Goal: Task Accomplishment & Management: Use online tool/utility

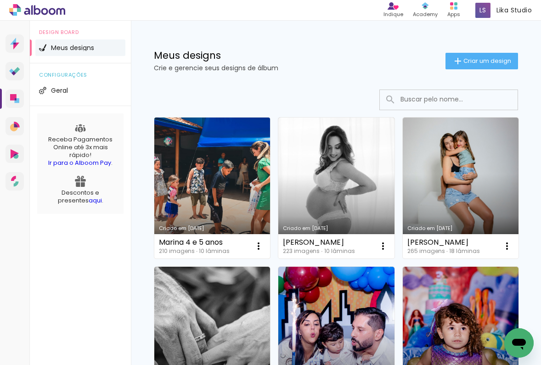
click at [240, 170] on link "Criado em [DATE]" at bounding box center [212, 188] width 116 height 141
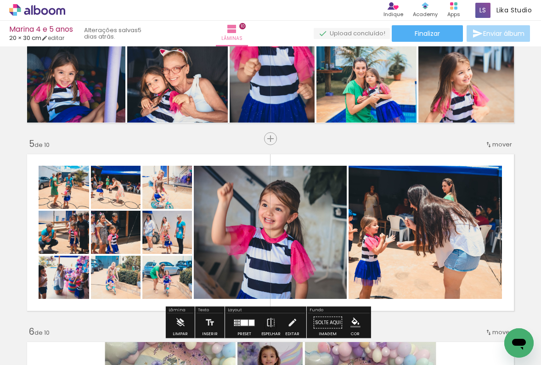
scroll to position [749, 0]
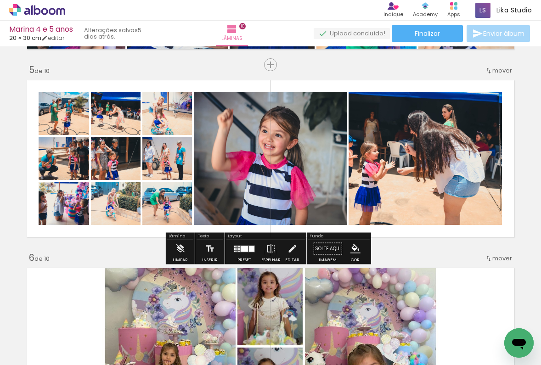
click at [242, 250] on div at bounding box center [244, 249] width 7 height 6
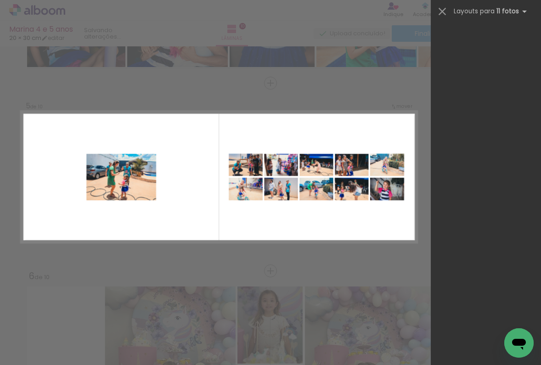
scroll to position [689, 0]
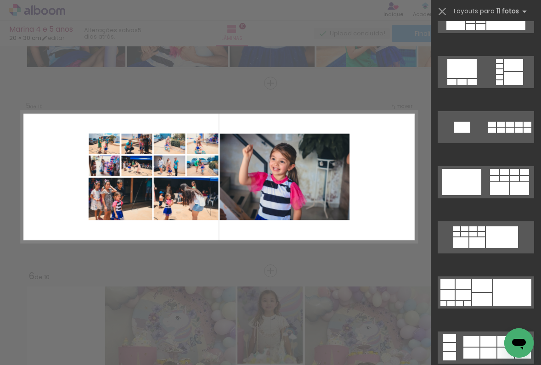
click at [0, 0] on div "Confirmar Cancelar" at bounding box center [0, 0] width 0 height 0
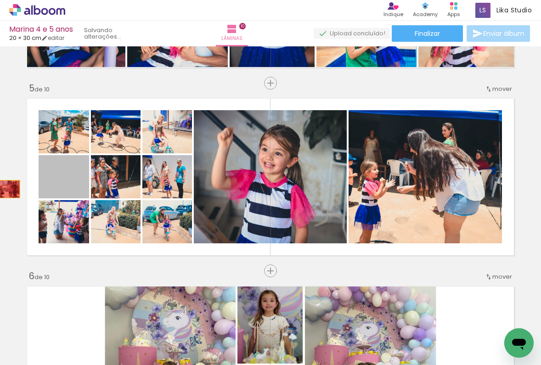
drag, startPoint x: 80, startPoint y: 188, endPoint x: 6, endPoint y: 189, distance: 74.0
click at [6, 189] on div "Inserir lâmina 1 de 10 Inserir lâmina 2 de 10 Inserir lâmina 3 de 10 Inserir lâ…" at bounding box center [270, 353] width 541 height 2068
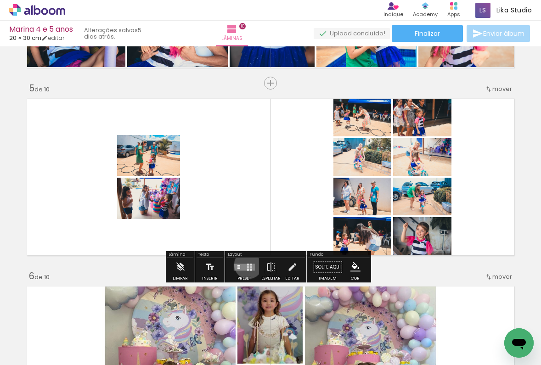
click at [247, 265] on div at bounding box center [248, 264] width 2 height 1
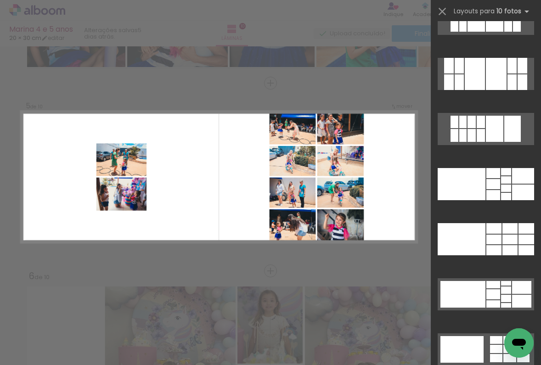
scroll to position [2137, 0]
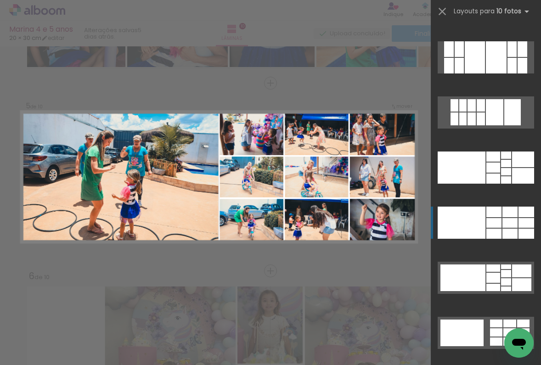
click at [495, 215] on div at bounding box center [494, 212] width 15 height 11
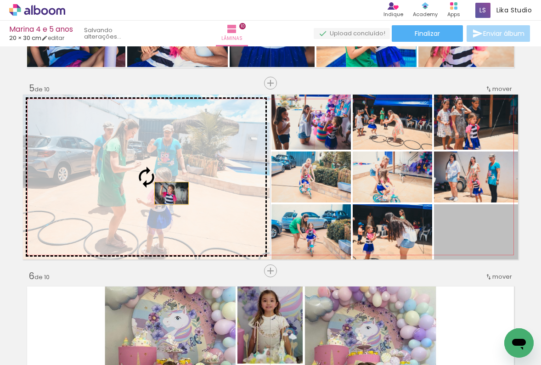
drag, startPoint x: 502, startPoint y: 243, endPoint x: 168, endPoint y: 193, distance: 337.7
click at [0, 0] on slot at bounding box center [0, 0] width 0 height 0
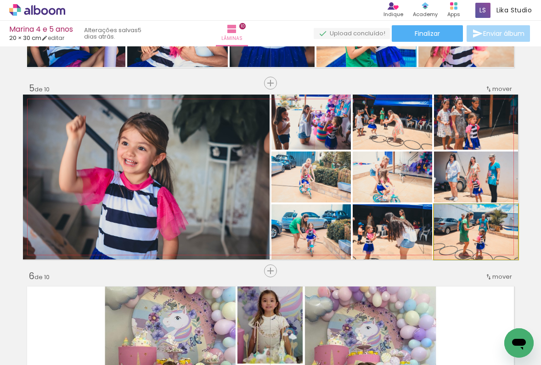
click at [474, 250] on quentale-photo at bounding box center [476, 231] width 84 height 55
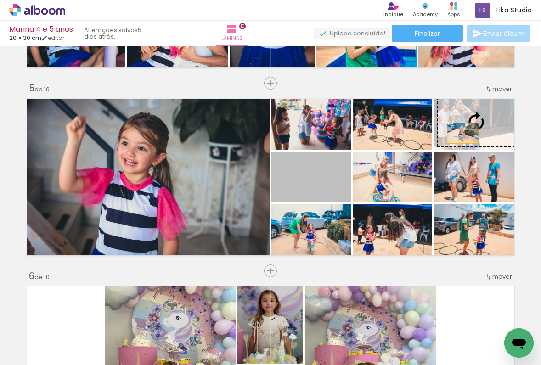
drag, startPoint x: 309, startPoint y: 185, endPoint x: 460, endPoint y: 133, distance: 159.4
click at [0, 0] on slot at bounding box center [0, 0] width 0 height 0
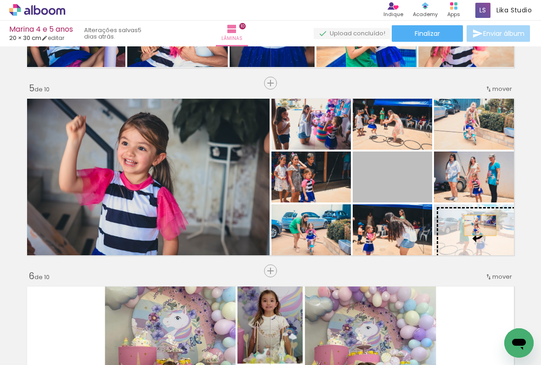
drag, startPoint x: 391, startPoint y: 187, endPoint x: 477, endPoint y: 227, distance: 94.6
click at [0, 0] on slot at bounding box center [0, 0] width 0 height 0
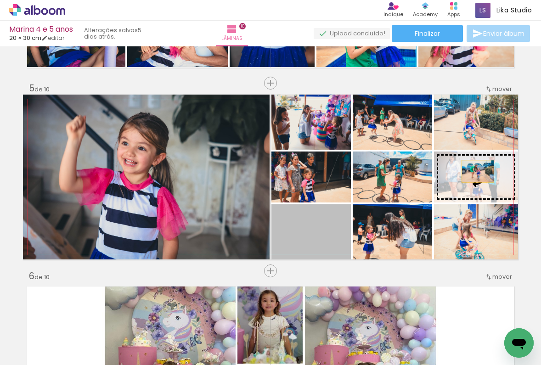
drag, startPoint x: 312, startPoint y: 234, endPoint x: 476, endPoint y: 172, distance: 175.4
click at [0, 0] on slot at bounding box center [0, 0] width 0 height 0
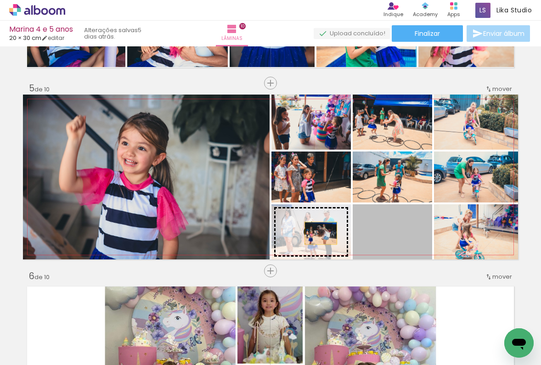
drag, startPoint x: 402, startPoint y: 235, endPoint x: 318, endPoint y: 233, distance: 84.1
click at [0, 0] on slot at bounding box center [0, 0] width 0 height 0
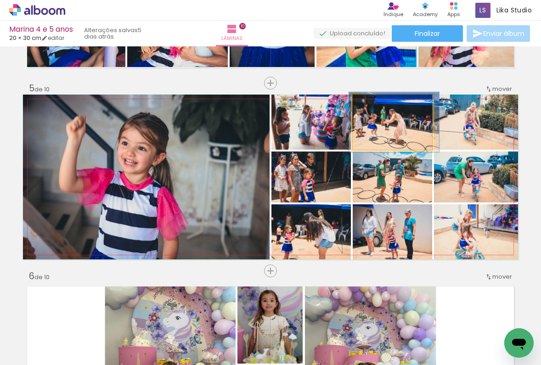
type paper-slider "109"
click at [373, 103] on div at bounding box center [377, 104] width 8 height 8
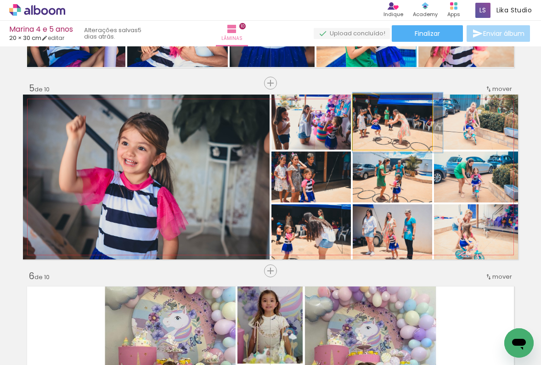
drag, startPoint x: 403, startPoint y: 130, endPoint x: 413, endPoint y: 130, distance: 9.2
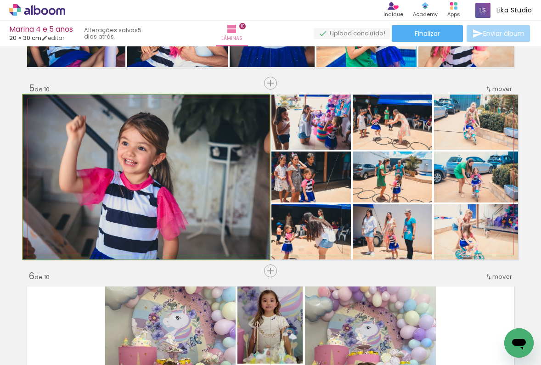
click at [200, 205] on quentale-photo at bounding box center [146, 177] width 247 height 165
drag, startPoint x: 125, startPoint y: 144, endPoint x: 130, endPoint y: 144, distance: 4.6
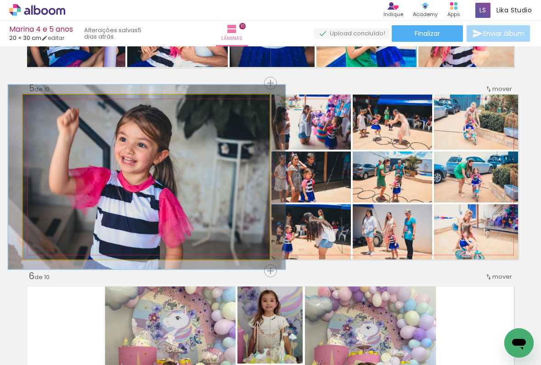
click at [47, 104] on div at bounding box center [48, 104] width 8 height 8
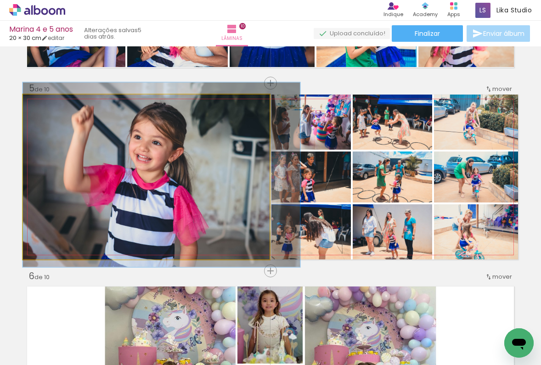
drag, startPoint x: 160, startPoint y: 191, endPoint x: 195, endPoint y: 189, distance: 35.0
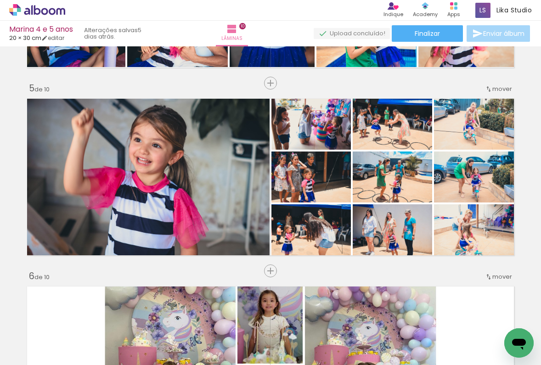
scroll to position [0, 372]
drag, startPoint x: 71, startPoint y: 361, endPoint x: 178, endPoint y: 361, distance: 107.5
click at [75, 361] on iron-horizontal-list at bounding box center [66, 336] width 18 height 57
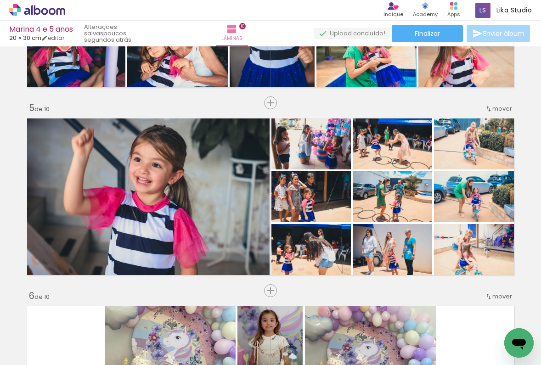
scroll to position [0, 4976]
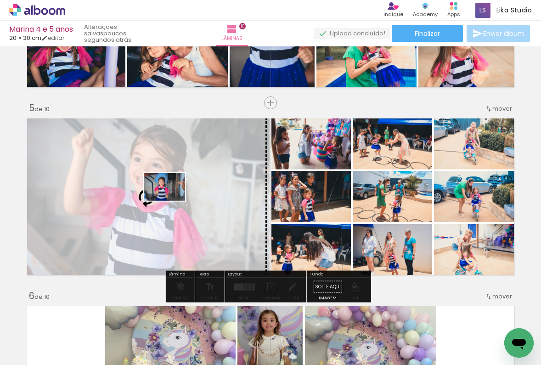
drag, startPoint x: 161, startPoint y: 336, endPoint x: 171, endPoint y: 201, distance: 135.9
click at [171, 201] on quentale-workspace at bounding box center [270, 182] width 541 height 365
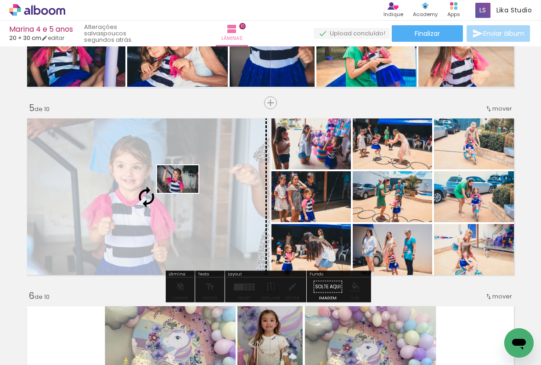
drag, startPoint x: 328, startPoint y: 339, endPoint x: 185, endPoint y: 193, distance: 204.4
click at [185, 193] on quentale-workspace at bounding box center [270, 182] width 541 height 365
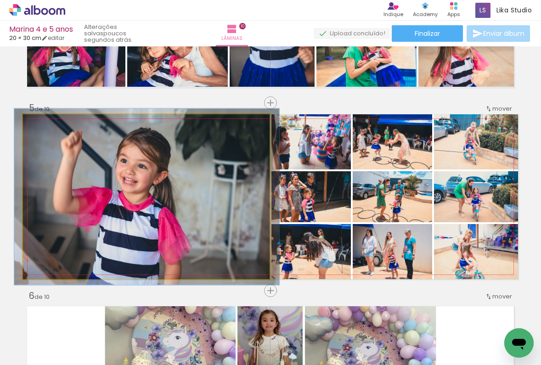
click at [40, 125] on div at bounding box center [47, 124] width 15 height 15
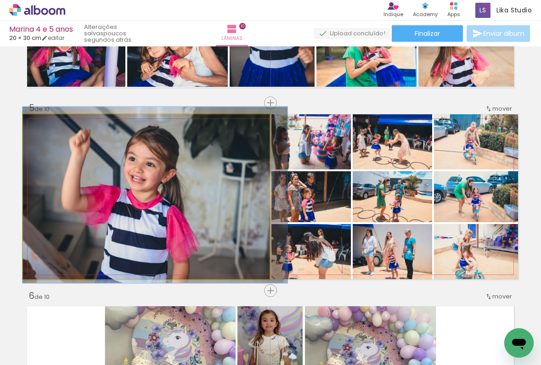
drag, startPoint x: 113, startPoint y: 209, endPoint x: 136, endPoint y: 188, distance: 30.6
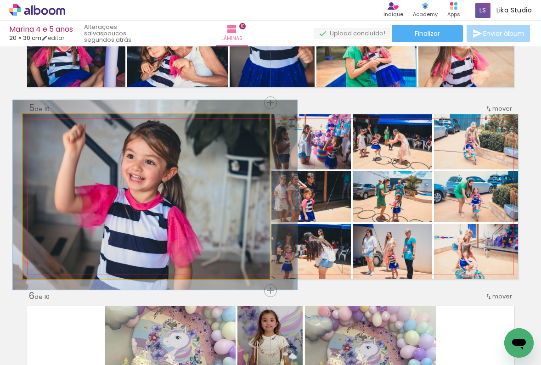
type paper-slider "115"
click at [47, 124] on div at bounding box center [50, 124] width 8 height 8
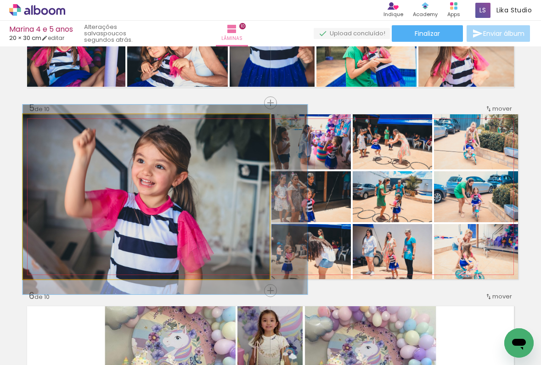
drag, startPoint x: 121, startPoint y: 190, endPoint x: 132, endPoint y: 195, distance: 11.5
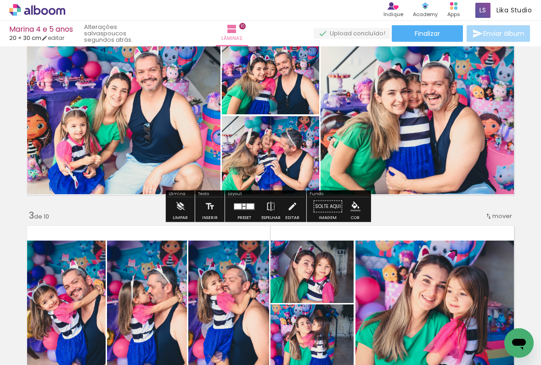
scroll to position [0, 0]
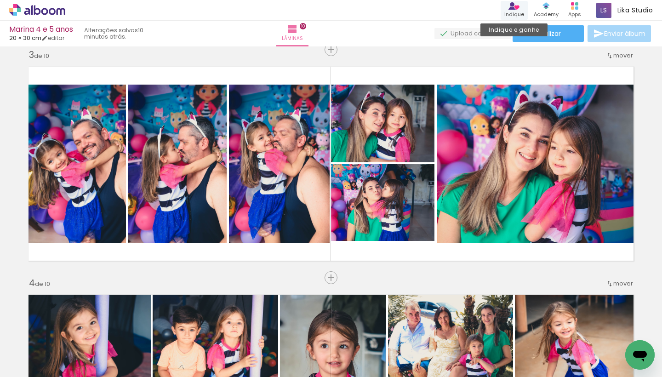
scroll to position [2126, 0]
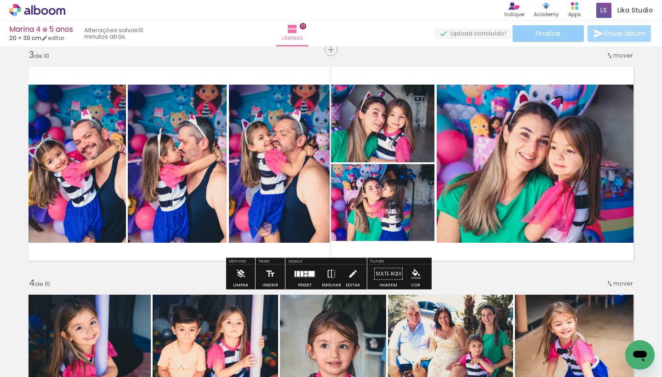
click at [541, 31] on span "Finalizar" at bounding box center [547, 33] width 25 height 6
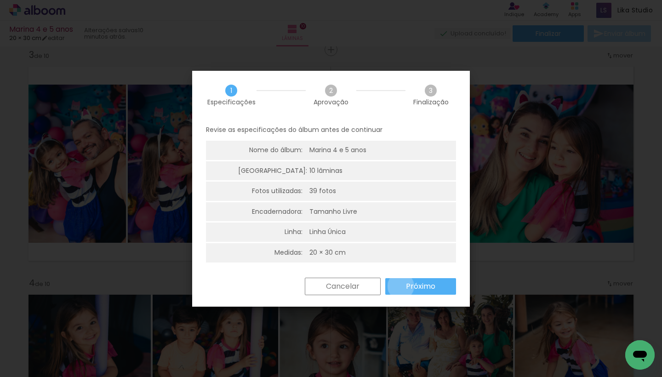
click at [401, 284] on paper-button "Próximo" at bounding box center [420, 286] width 71 height 17
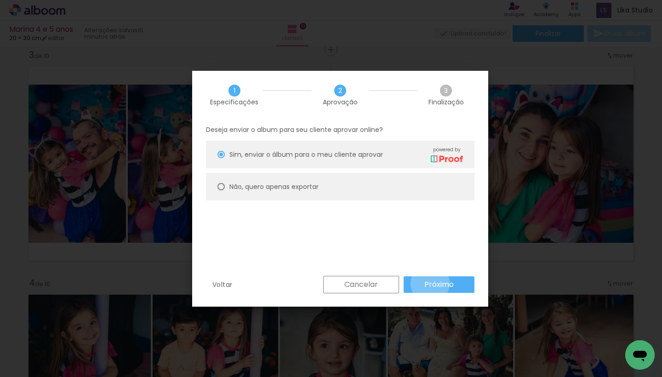
click at [0, 0] on slot "Próximo" at bounding box center [0, 0] width 0 height 0
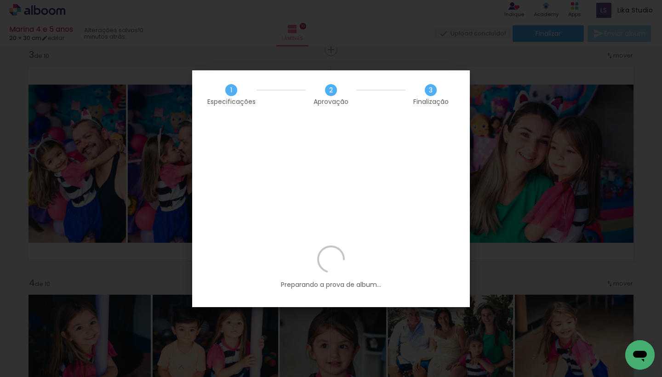
scroll to position [0, 4976]
click at [334, 104] on span "Aprovação" at bounding box center [330, 101] width 35 height 6
click at [503, 152] on iron-overlay-backdrop at bounding box center [331, 188] width 662 height 377
click at [422, 245] on div "Preparando a prova de album..." at bounding box center [331, 276] width 278 height 62
click at [230, 60] on iron-overlay-backdrop at bounding box center [331, 188] width 662 height 377
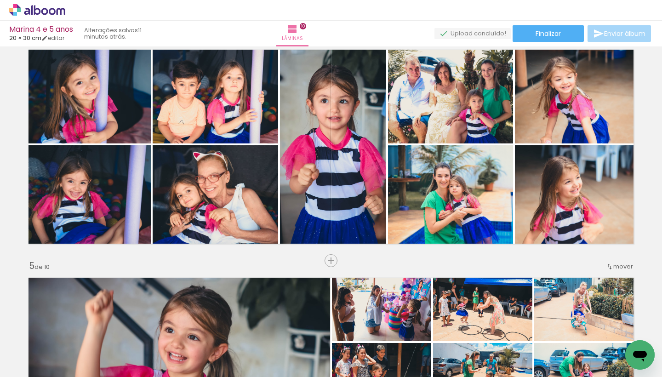
scroll to position [0, 372]
drag, startPoint x: 76, startPoint y: 372, endPoint x: 136, endPoint y: 369, distance: 59.8
click at [75, 369] on iron-horizontal-list at bounding box center [66, 347] width 18 height 57
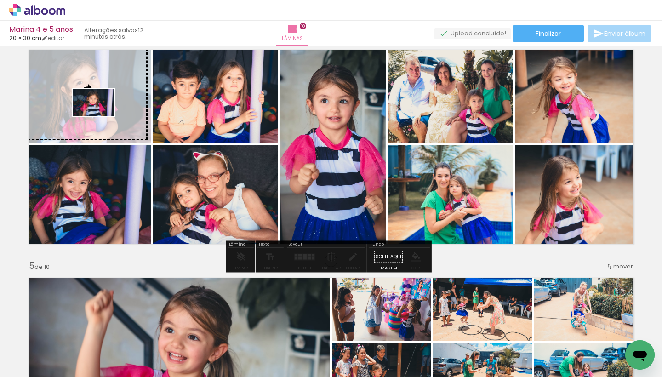
drag, startPoint x: 69, startPoint y: 348, endPoint x: 101, endPoint y: 116, distance: 233.7
click at [101, 116] on quentale-workspace at bounding box center [331, 188] width 662 height 377
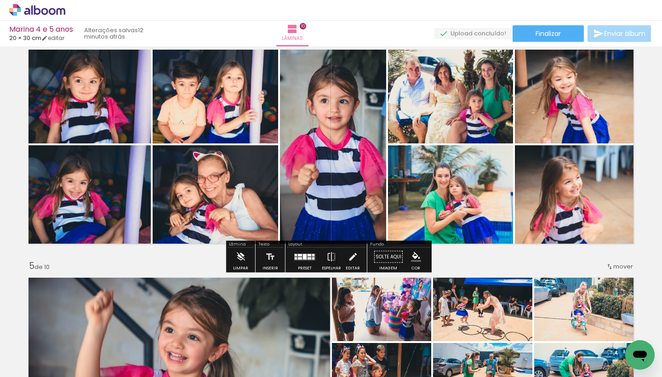
click at [105, 121] on quentale-photo at bounding box center [88, 94] width 126 height 98
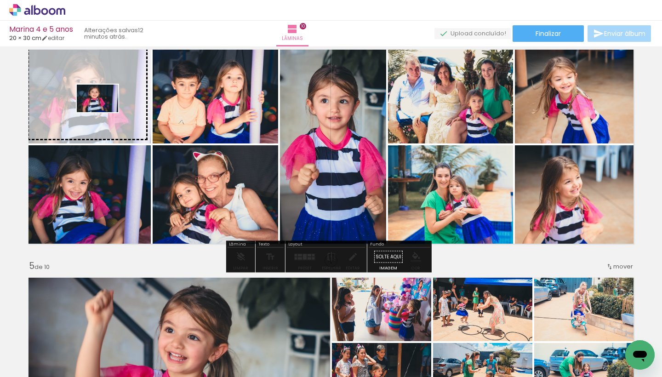
drag, startPoint x: 275, startPoint y: 348, endPoint x: 104, endPoint y: 112, distance: 291.5
click at [104, 112] on quentale-workspace at bounding box center [331, 188] width 662 height 377
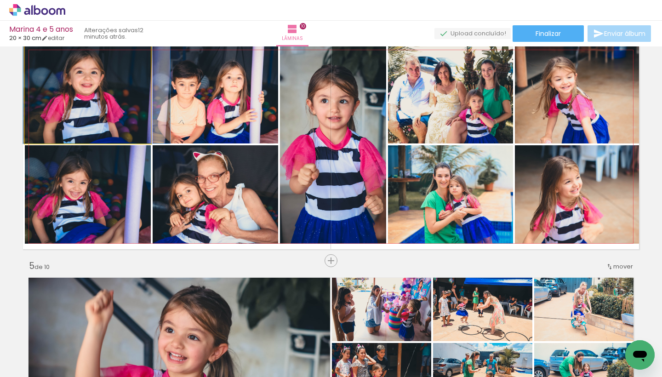
drag, startPoint x: 106, startPoint y: 104, endPoint x: 113, endPoint y: 108, distance: 7.8
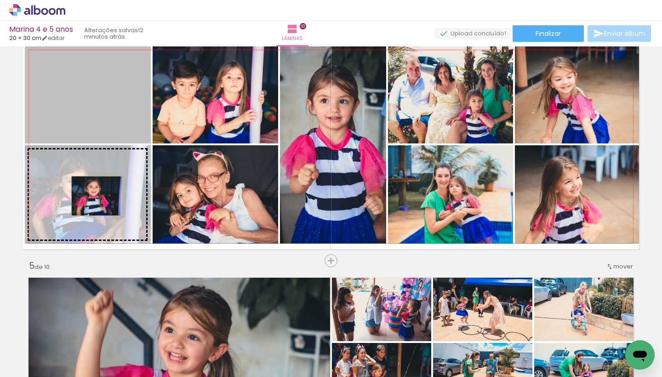
drag, startPoint x: 108, startPoint y: 103, endPoint x: 93, endPoint y: 196, distance: 93.5
click at [0, 0] on slot at bounding box center [0, 0] width 0 height 0
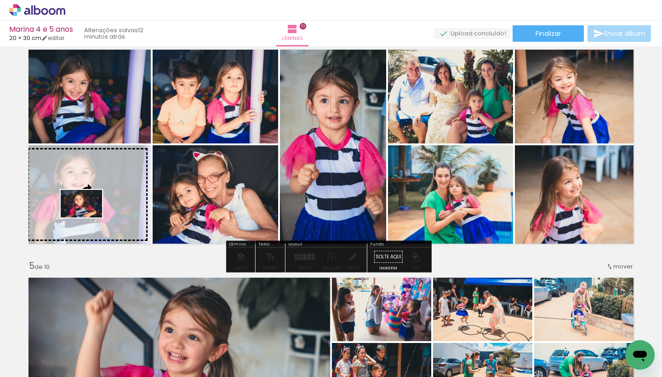
drag, startPoint x: 373, startPoint y: 352, endPoint x: 88, endPoint y: 217, distance: 314.5
click at [88, 217] on quentale-workspace at bounding box center [331, 188] width 662 height 377
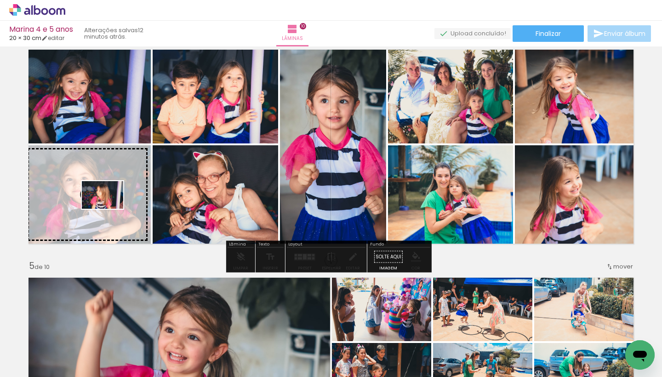
drag, startPoint x: 419, startPoint y: 348, endPoint x: 109, endPoint y: 209, distance: 339.1
click at [109, 209] on quentale-workspace at bounding box center [331, 188] width 662 height 377
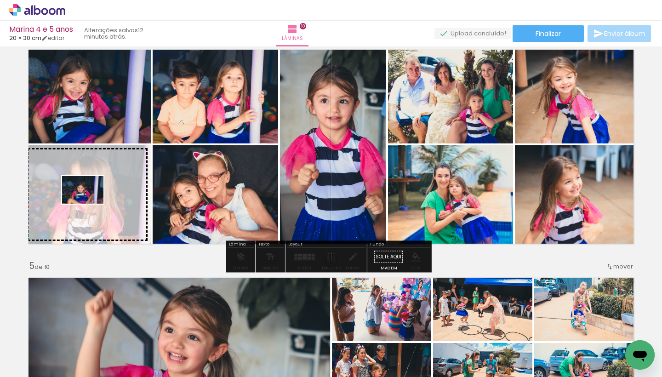
drag, startPoint x: 159, startPoint y: 350, endPoint x: 90, endPoint y: 204, distance: 162.4
click at [90, 204] on quentale-workspace at bounding box center [331, 188] width 662 height 377
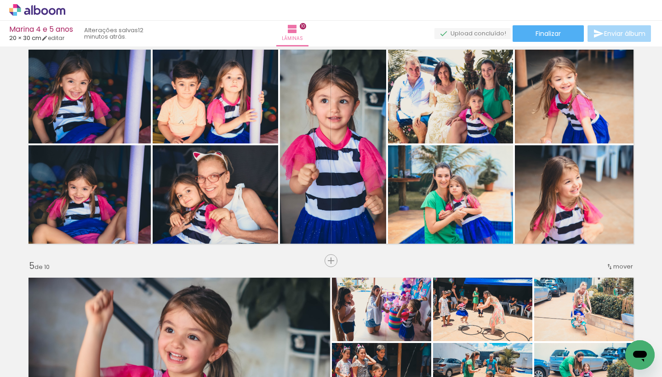
scroll to position [0, 2890]
drag, startPoint x: 237, startPoint y: 371, endPoint x: 250, endPoint y: 374, distance: 13.3
click at [75, 373] on iron-horizontal-list at bounding box center [66, 347] width 18 height 57
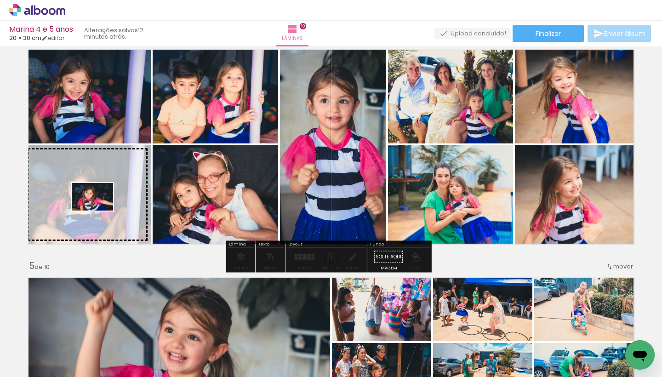
drag, startPoint x: 298, startPoint y: 349, endPoint x: 100, endPoint y: 227, distance: 232.6
click at [99, 210] on quentale-workspace at bounding box center [331, 188] width 662 height 377
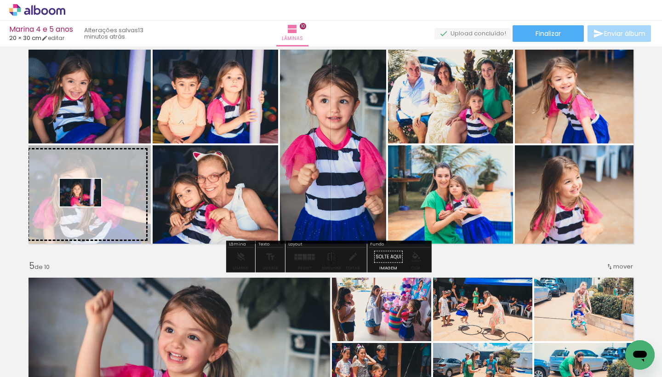
drag, startPoint x: 187, startPoint y: 256, endPoint x: 87, endPoint y: 206, distance: 112.0
click at [87, 206] on quentale-workspace at bounding box center [331, 188] width 662 height 377
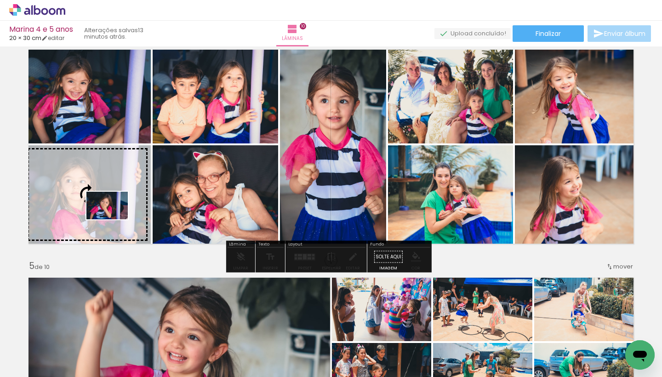
drag, startPoint x: 400, startPoint y: 356, endPoint x: 114, endPoint y: 219, distance: 317.3
click at [114, 219] on quentale-workspace at bounding box center [331, 188] width 662 height 377
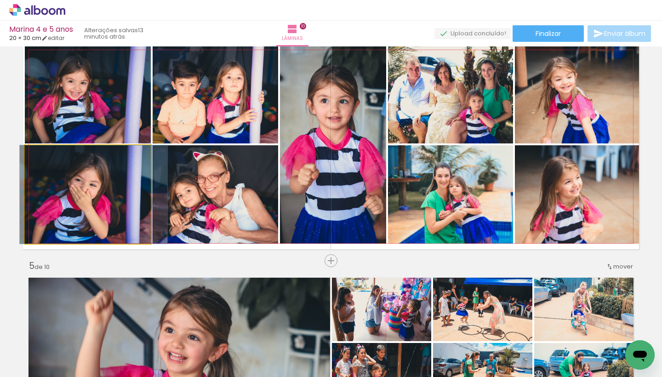
drag, startPoint x: 119, startPoint y: 226, endPoint x: 125, endPoint y: 226, distance: 6.0
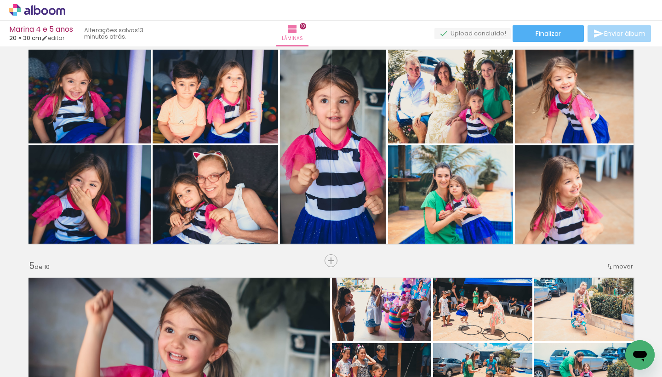
scroll to position [0, 2725]
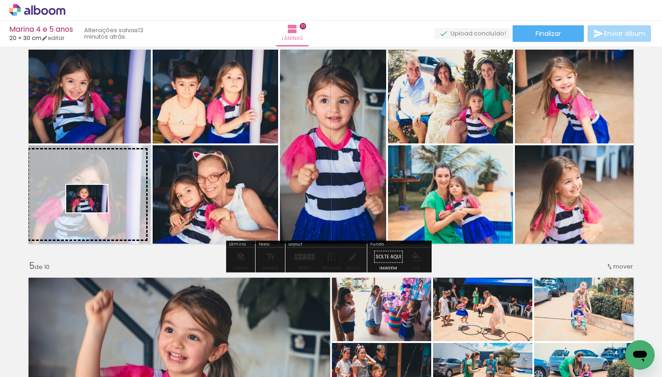
drag, startPoint x: 411, startPoint y: 352, endPoint x: 94, endPoint y: 212, distance: 346.9
click at [94, 212] on quentale-workspace at bounding box center [331, 188] width 662 height 377
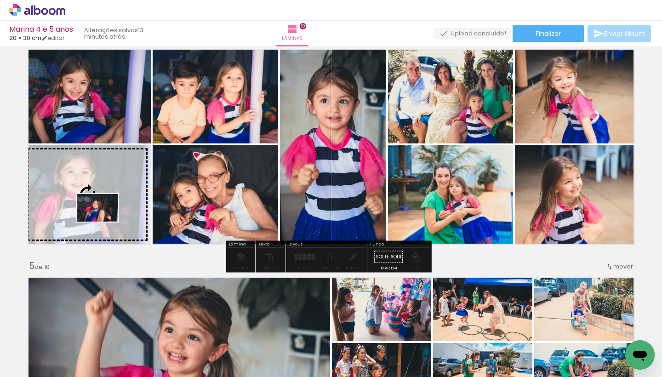
drag, startPoint x: 465, startPoint y: 345, endPoint x: 104, endPoint y: 221, distance: 381.1
click at [104, 221] on quentale-workspace at bounding box center [331, 188] width 662 height 377
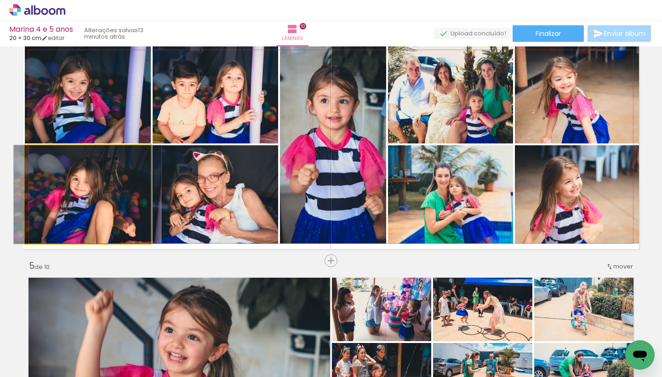
click at [108, 215] on quentale-photo at bounding box center [88, 194] width 126 height 98
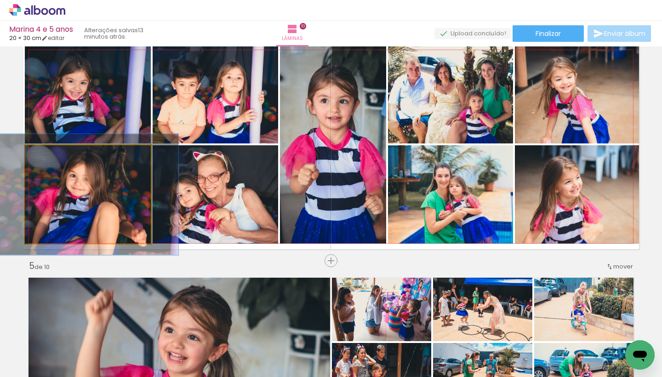
drag, startPoint x: 45, startPoint y: 156, endPoint x: 53, endPoint y: 157, distance: 7.5
click at [53, 157] on div at bounding box center [54, 155] width 8 height 8
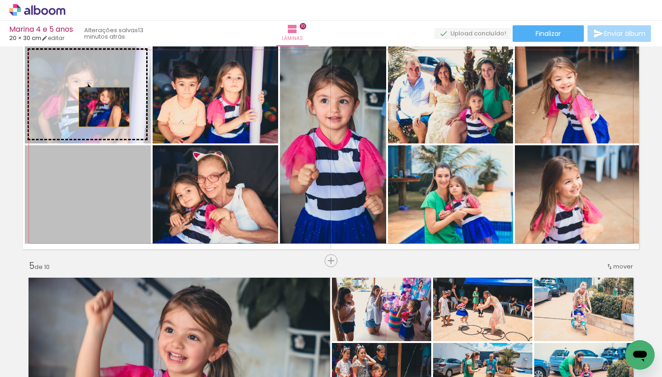
drag, startPoint x: 97, startPoint y: 202, endPoint x: 101, endPoint y: 106, distance: 95.6
click at [0, 0] on slot at bounding box center [0, 0] width 0 height 0
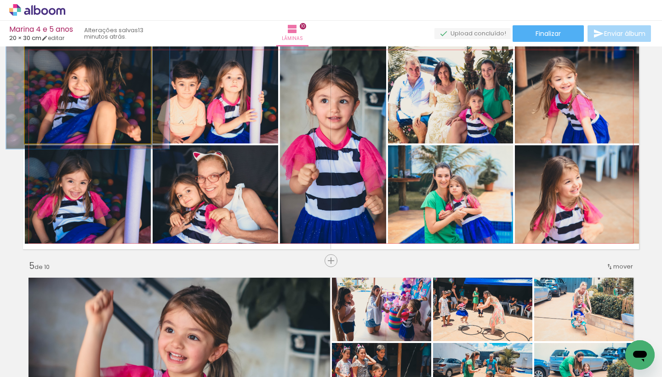
type paper-slider "111"
click at [46, 57] on div at bounding box center [50, 55] width 8 height 8
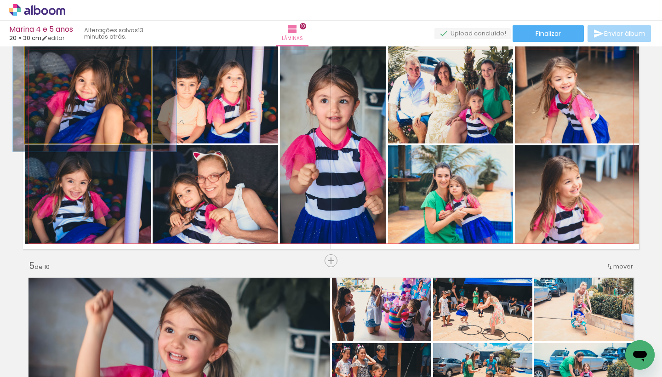
drag, startPoint x: 95, startPoint y: 102, endPoint x: 102, endPoint y: 104, distance: 7.4
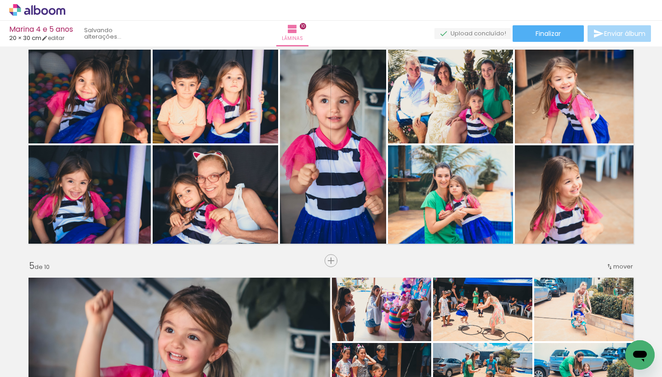
scroll to position [0, 4608]
drag, startPoint x: 219, startPoint y: 374, endPoint x: 440, endPoint y: 376, distance: 221.0
click at [75, 376] on iron-horizontal-list at bounding box center [66, 347] width 18 height 57
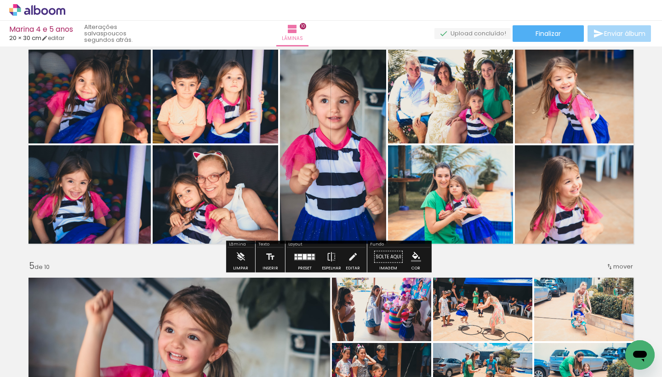
click at [431, 195] on quentale-photo at bounding box center [450, 194] width 125 height 98
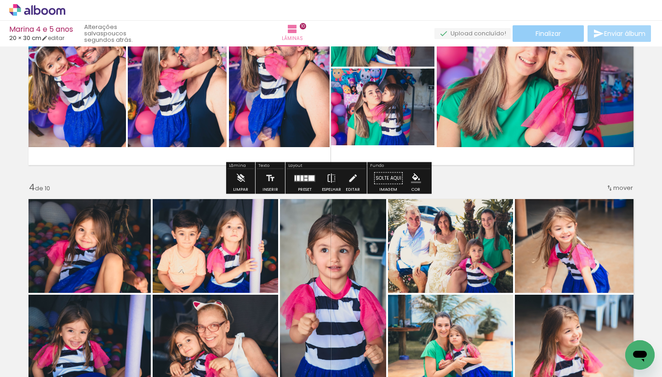
click at [562, 34] on paper-button "Finalizar" at bounding box center [547, 33] width 71 height 17
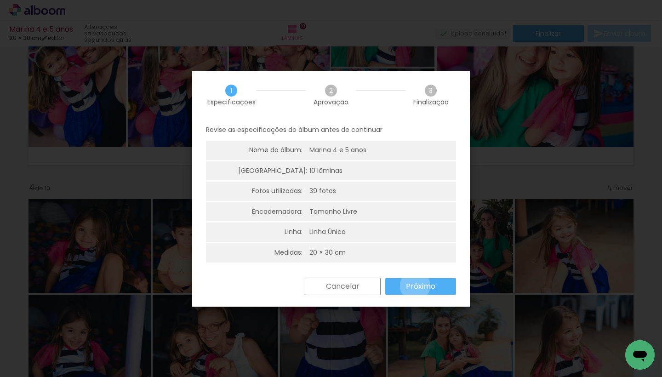
click at [0, 0] on slot "Próximo" at bounding box center [0, 0] width 0 height 0
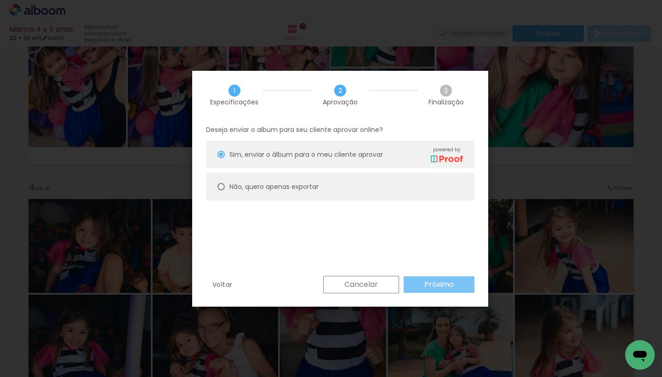
click at [0, 0] on slot "Próximo" at bounding box center [0, 0] width 0 height 0
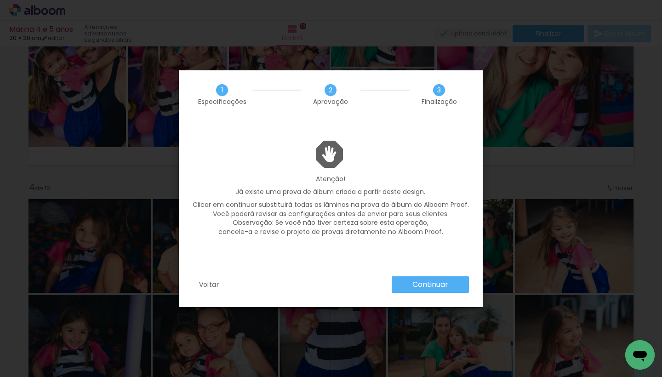
click at [433, 254] on div "Atenção! Já existe uma prova de álbum criada a partir deste design. Clicar em c…" at bounding box center [331, 197] width 304 height 113
click at [0, 0] on slot "Continuar" at bounding box center [0, 0] width 0 height 0
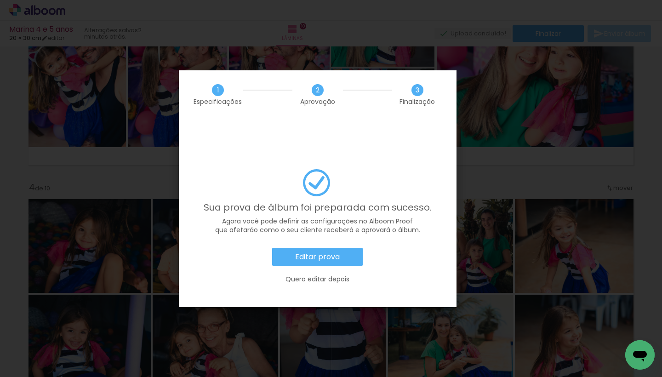
scroll to position [0, 4608]
click at [0, 0] on slot "Editar prova" at bounding box center [0, 0] width 0 height 0
